Goal: Information Seeking & Learning: Learn about a topic

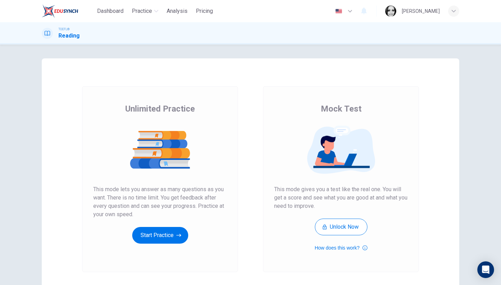
click at [158, 245] on div "Unlimited Practice This mode lets you answer as many questions as you want. The…" at bounding box center [160, 179] width 156 height 186
click at [157, 238] on button "Start Practice" at bounding box center [160, 235] width 56 height 17
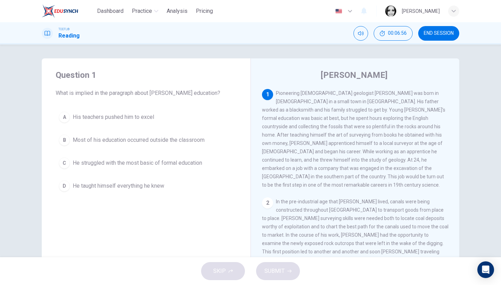
click at [171, 135] on button "B Most of his education occurred outside the classroom" at bounding box center [146, 140] width 181 height 17
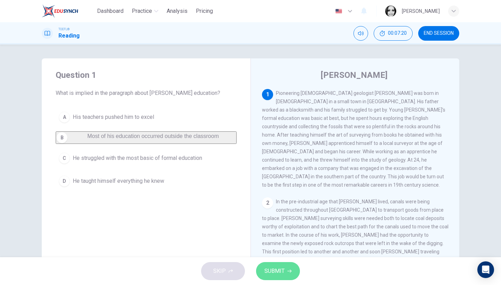
click at [286, 279] on button "SUBMIT" at bounding box center [278, 271] width 44 height 18
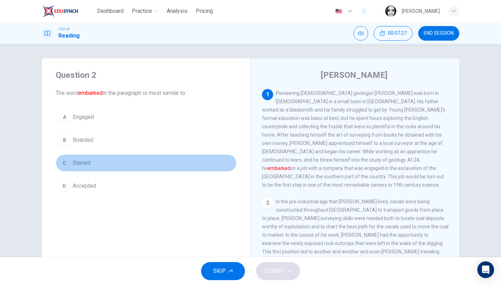
click at [83, 167] on span "Started" at bounding box center [82, 163] width 18 height 8
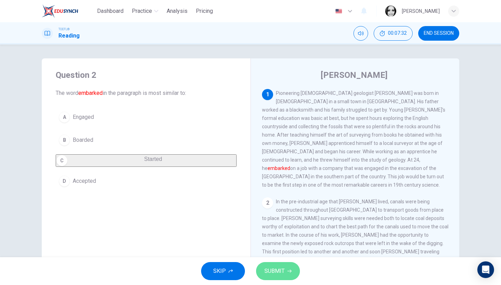
click at [276, 272] on span "SUBMIT" at bounding box center [275, 272] width 20 height 10
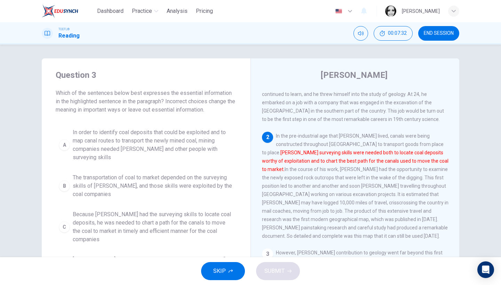
scroll to position [70, 0]
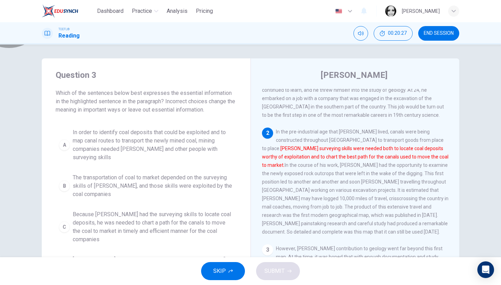
click at [440, 31] on span "END SESSION" at bounding box center [439, 34] width 30 height 6
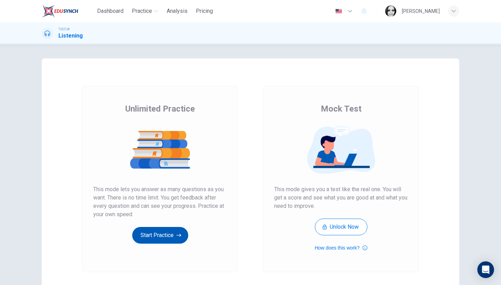
click at [148, 235] on button "Start Practice" at bounding box center [160, 235] width 56 height 17
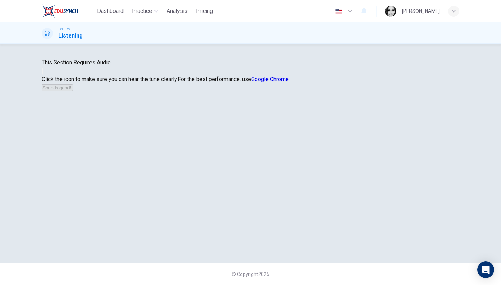
click at [42, 73] on icon "button" at bounding box center [42, 73] width 0 height 0
click at [73, 91] on button "Sounds good!" at bounding box center [57, 88] width 31 height 7
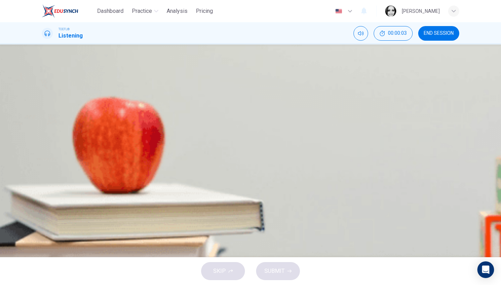
click at [47, 179] on icon "button" at bounding box center [46, 183] width 7 height 8
type input "0"
click at [438, 32] on span "END SESSION" at bounding box center [439, 34] width 30 height 6
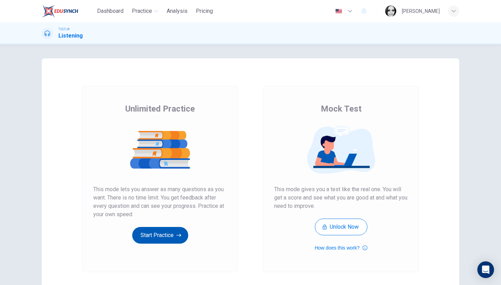
click at [152, 234] on button "Start Practice" at bounding box center [160, 235] width 56 height 17
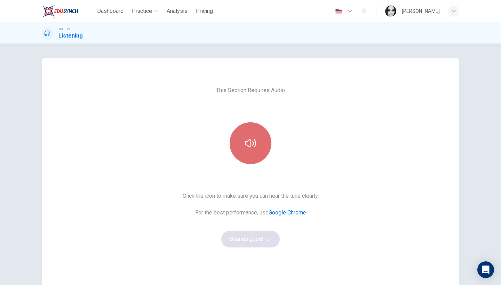
click at [247, 140] on icon "button" at bounding box center [250, 143] width 11 height 11
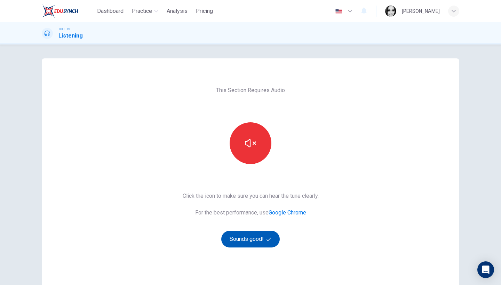
click at [233, 246] on button "Sounds good!" at bounding box center [250, 239] width 58 height 17
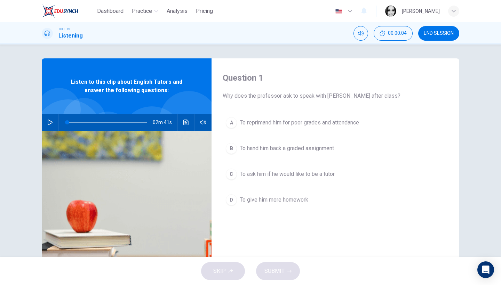
click at [52, 122] on icon "button" at bounding box center [50, 123] width 5 height 6
type input "0"
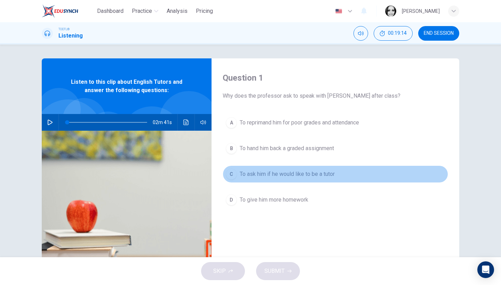
click at [279, 174] on span "To ask him if he would like to be a tutor" at bounding box center [287, 174] width 95 height 8
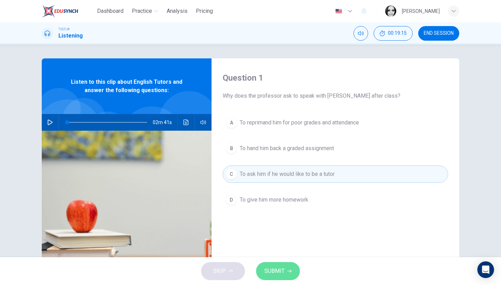
click at [278, 273] on span "SUBMIT" at bounding box center [275, 272] width 20 height 10
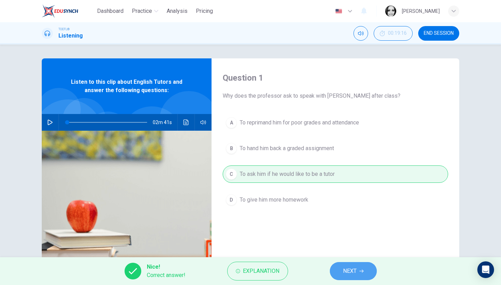
click at [362, 274] on button "NEXT" at bounding box center [353, 271] width 47 height 18
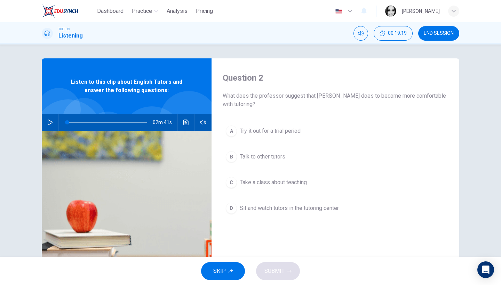
click at [294, 182] on span "Take a class about teaching" at bounding box center [273, 183] width 67 height 8
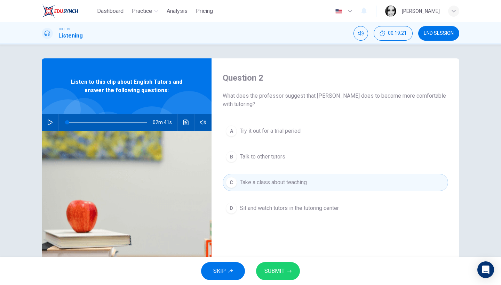
click at [282, 277] on button "SUBMIT" at bounding box center [278, 271] width 44 height 18
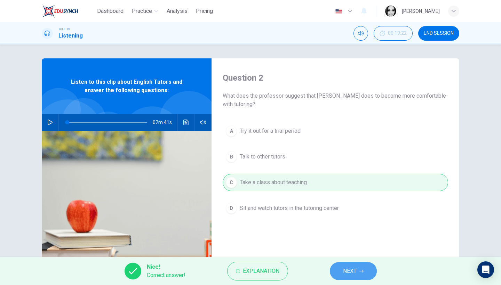
click at [349, 274] on span "NEXT" at bounding box center [350, 272] width 14 height 10
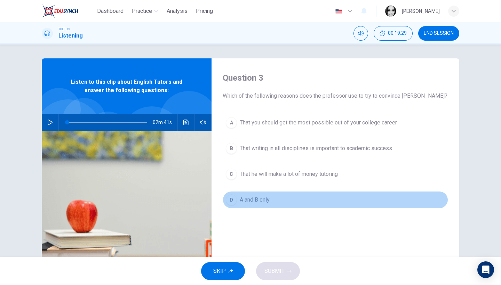
click at [265, 197] on span "A and B only" at bounding box center [255, 200] width 30 height 8
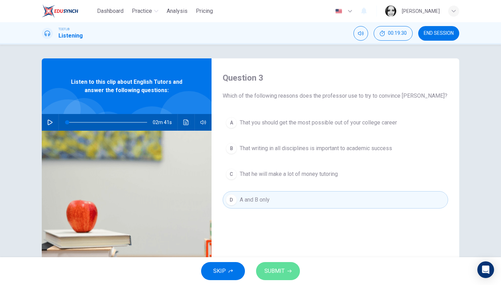
click at [271, 267] on span "SUBMIT" at bounding box center [275, 272] width 20 height 10
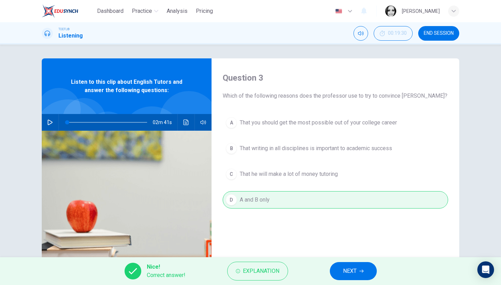
click at [337, 276] on button "NEXT" at bounding box center [353, 271] width 47 height 18
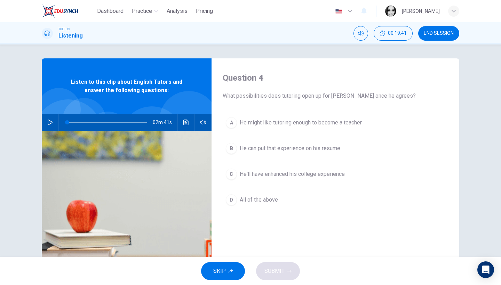
click at [272, 202] on span "All of the above" at bounding box center [259, 200] width 38 height 8
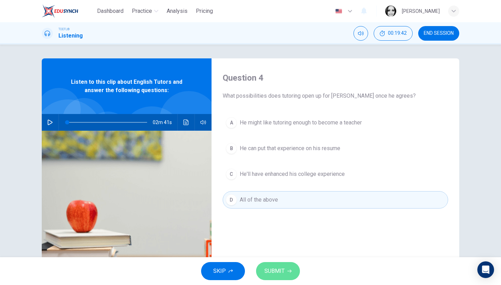
click at [278, 272] on span "SUBMIT" at bounding box center [275, 272] width 20 height 10
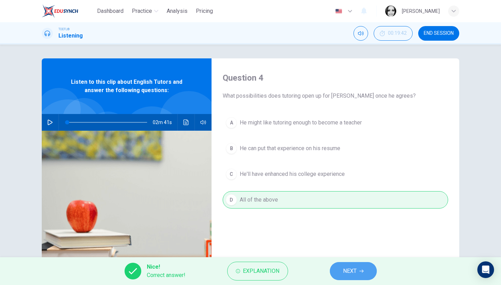
click at [352, 276] on span "NEXT" at bounding box center [350, 272] width 14 height 10
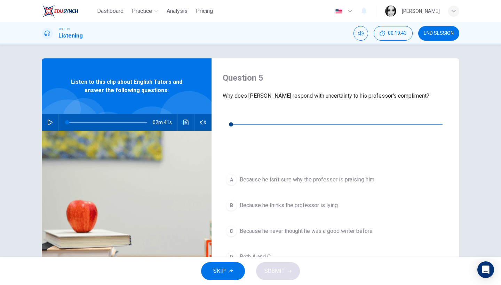
click at [230, 117] on icon "button" at bounding box center [229, 114] width 6 height 6
click at [308, 227] on span "Because he never thought he was a good writer before" at bounding box center [306, 231] width 133 height 8
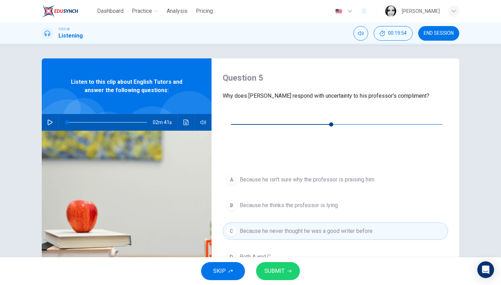
click at [284, 274] on button "SUBMIT" at bounding box center [278, 271] width 44 height 18
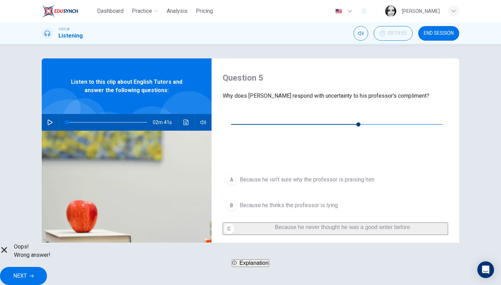
type input "64"
click at [27, 272] on span "NEXT" at bounding box center [20, 276] width 14 height 10
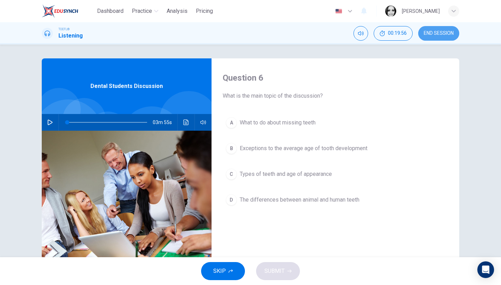
click at [448, 29] on button "END SESSION" at bounding box center [438, 33] width 41 height 15
